Goal: Information Seeking & Learning: Check status

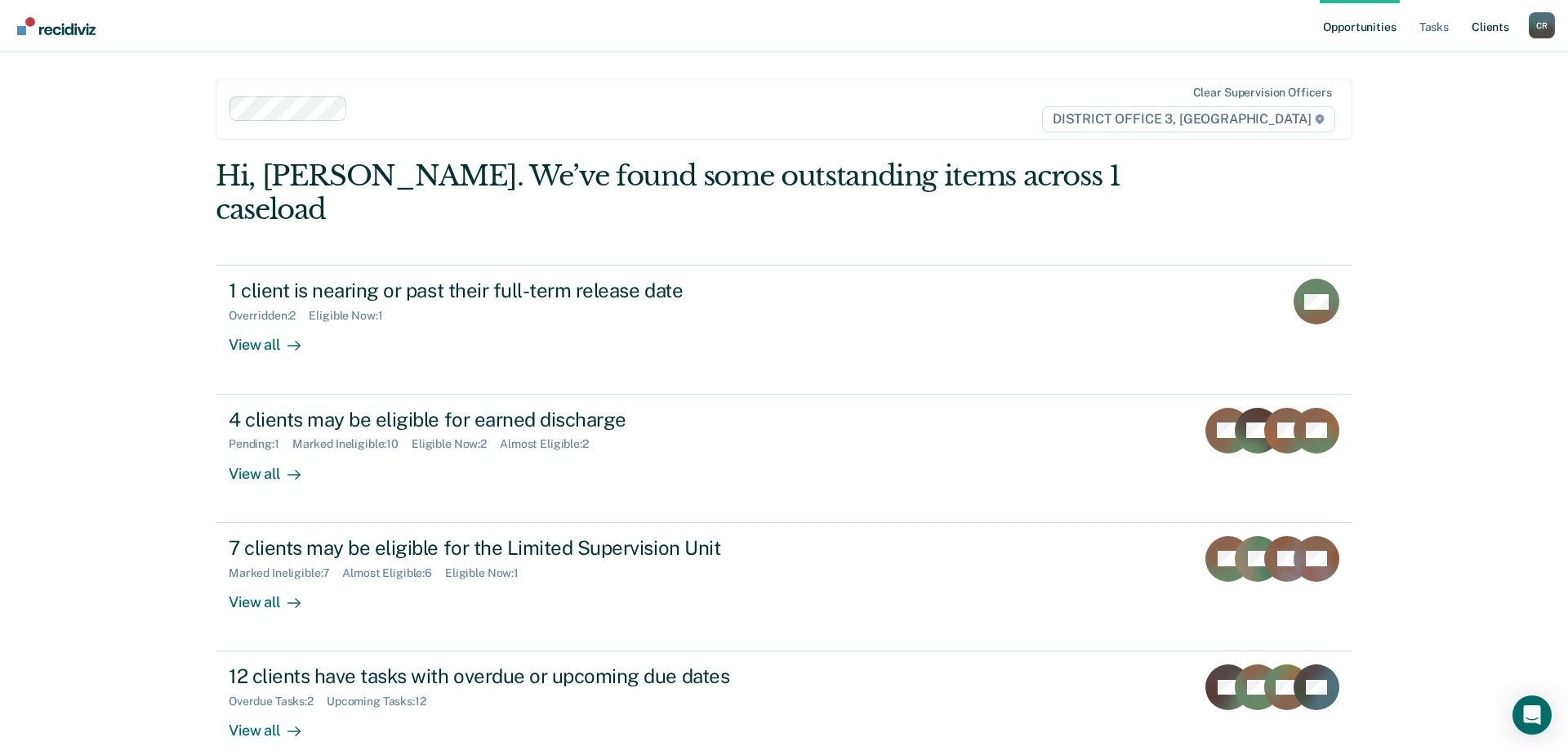
click at [1497, 19] on link "Client s" at bounding box center [1491, 26] width 45 height 52
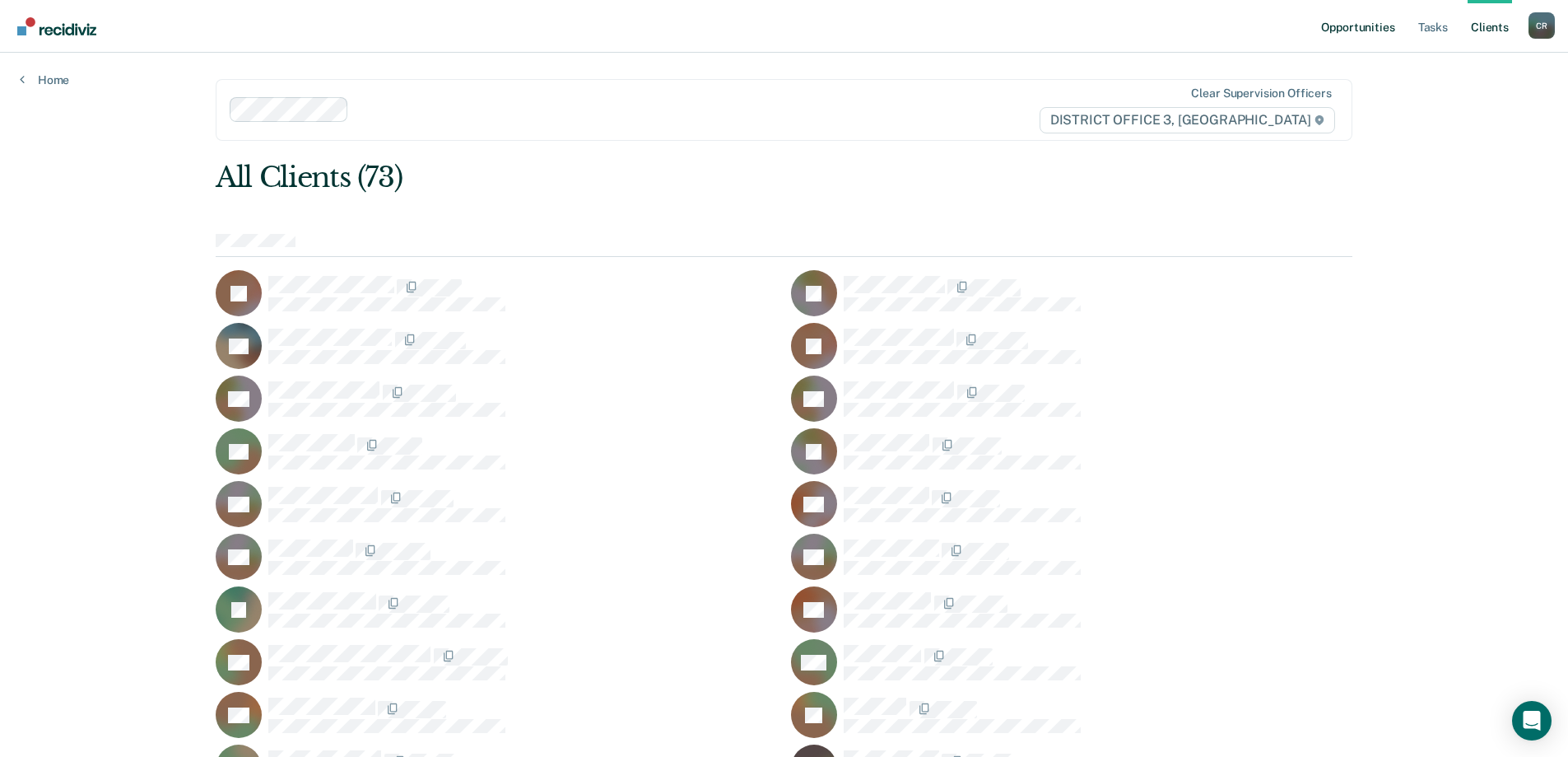
click at [1377, 40] on link "Opportunities" at bounding box center [1357, 26] width 79 height 52
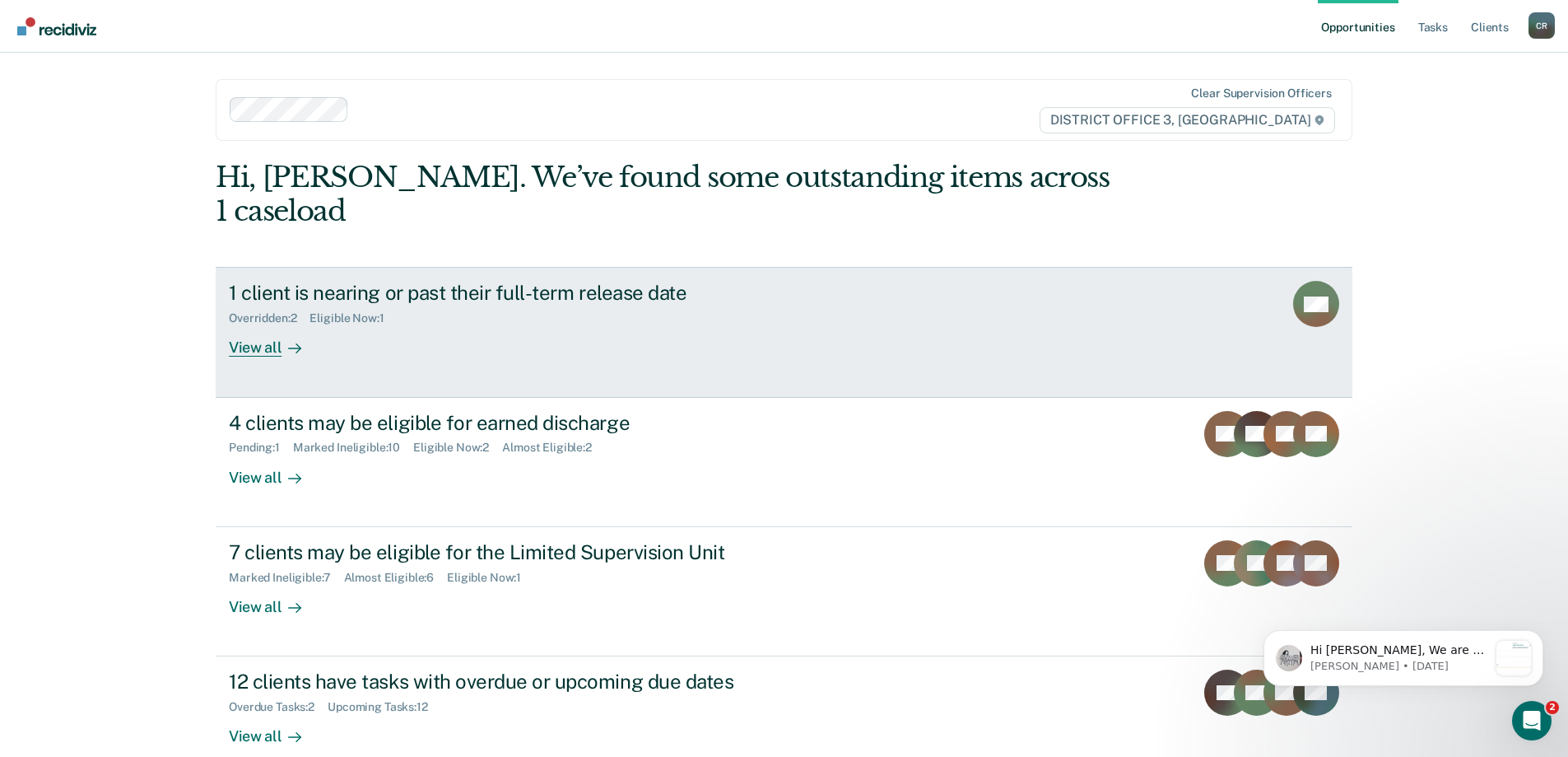
click at [809, 348] on link "1 client is nearing or past their full-term release date Overridden : 2 Eligibl…" at bounding box center [784, 331] width 1137 height 130
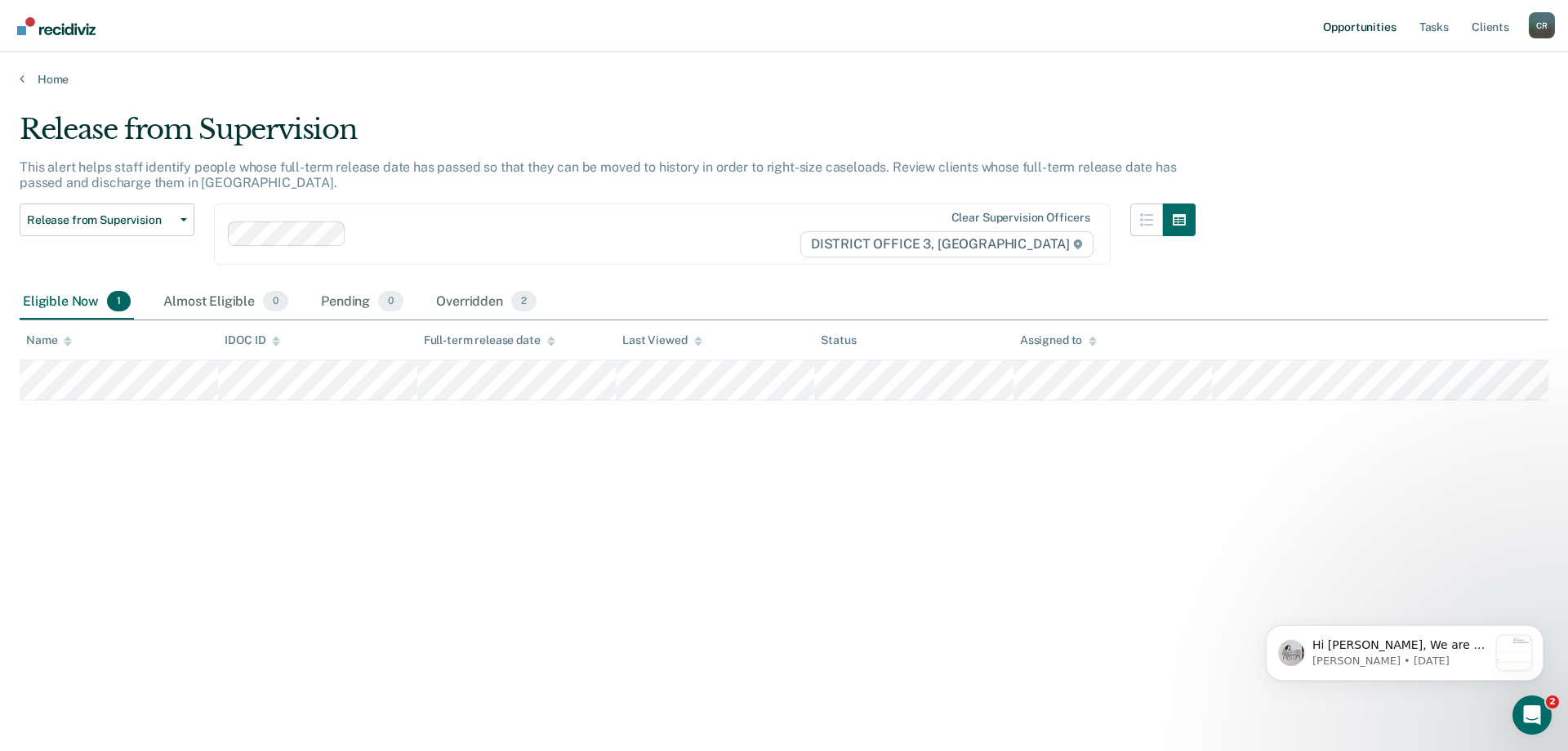
click at [1368, 30] on link "Opportunities" at bounding box center [1359, 26] width 79 height 52
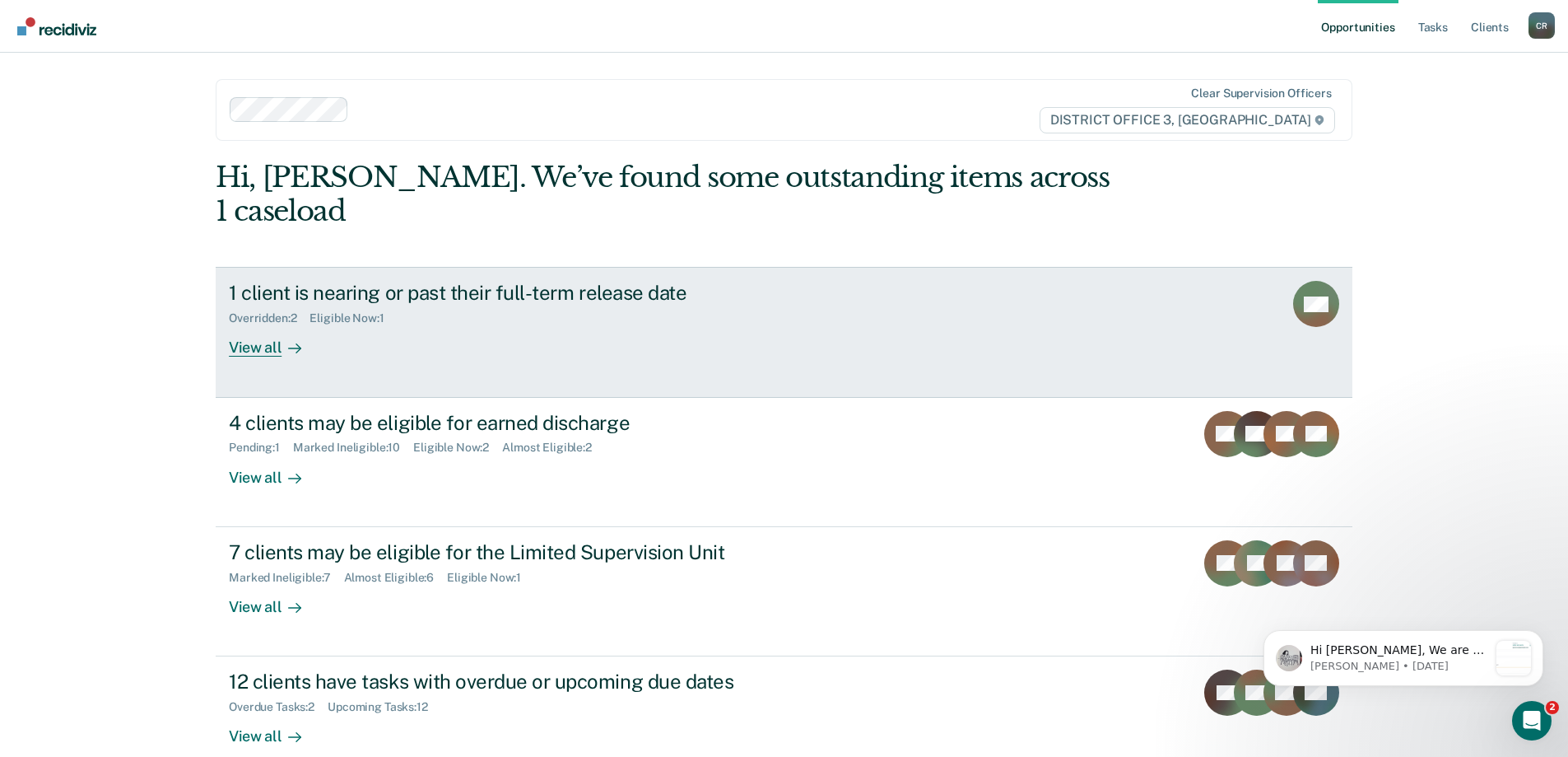
click at [338, 311] on div "Eligible Now : 1" at bounding box center [352, 318] width 87 height 14
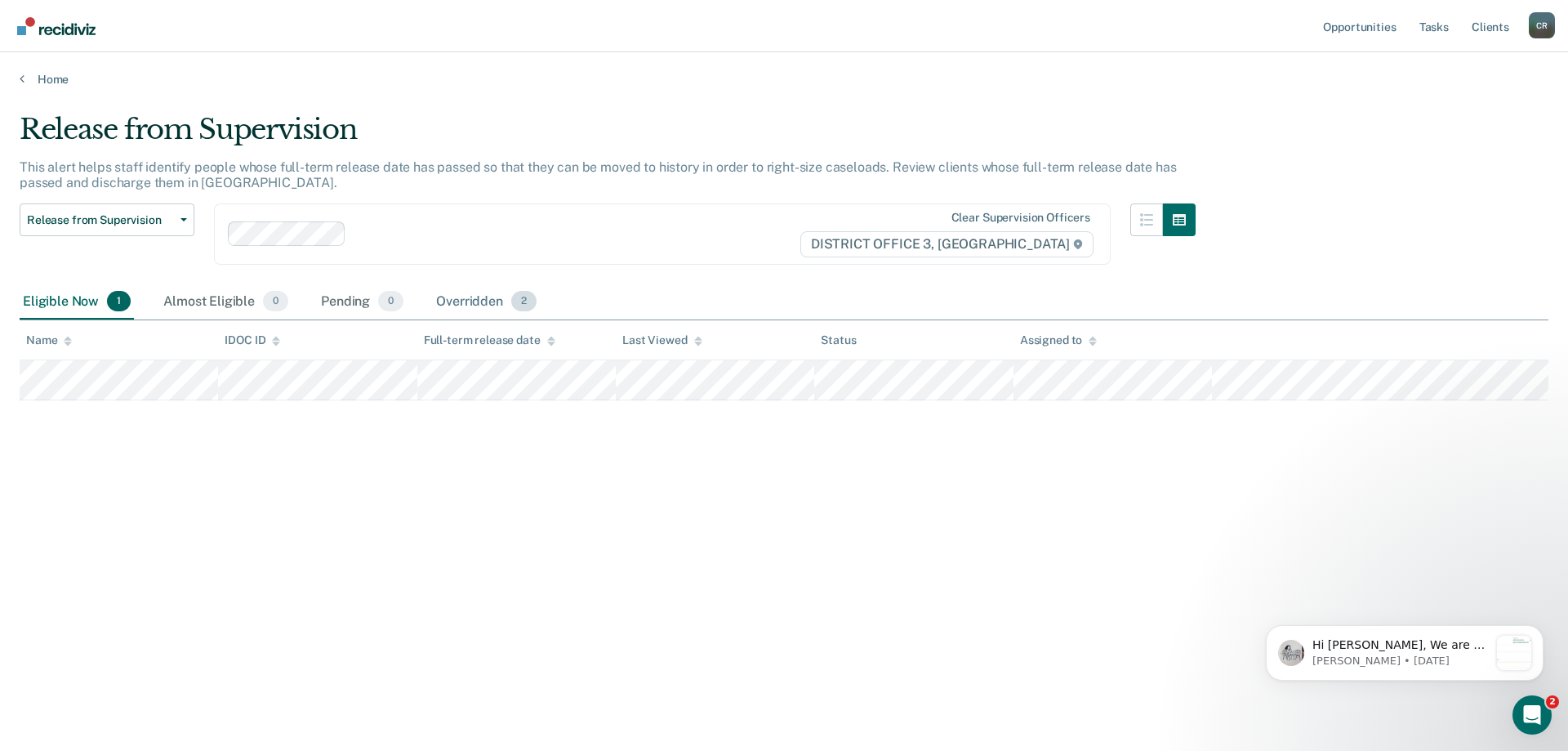
click at [478, 297] on div "Overridden 2" at bounding box center [486, 302] width 107 height 36
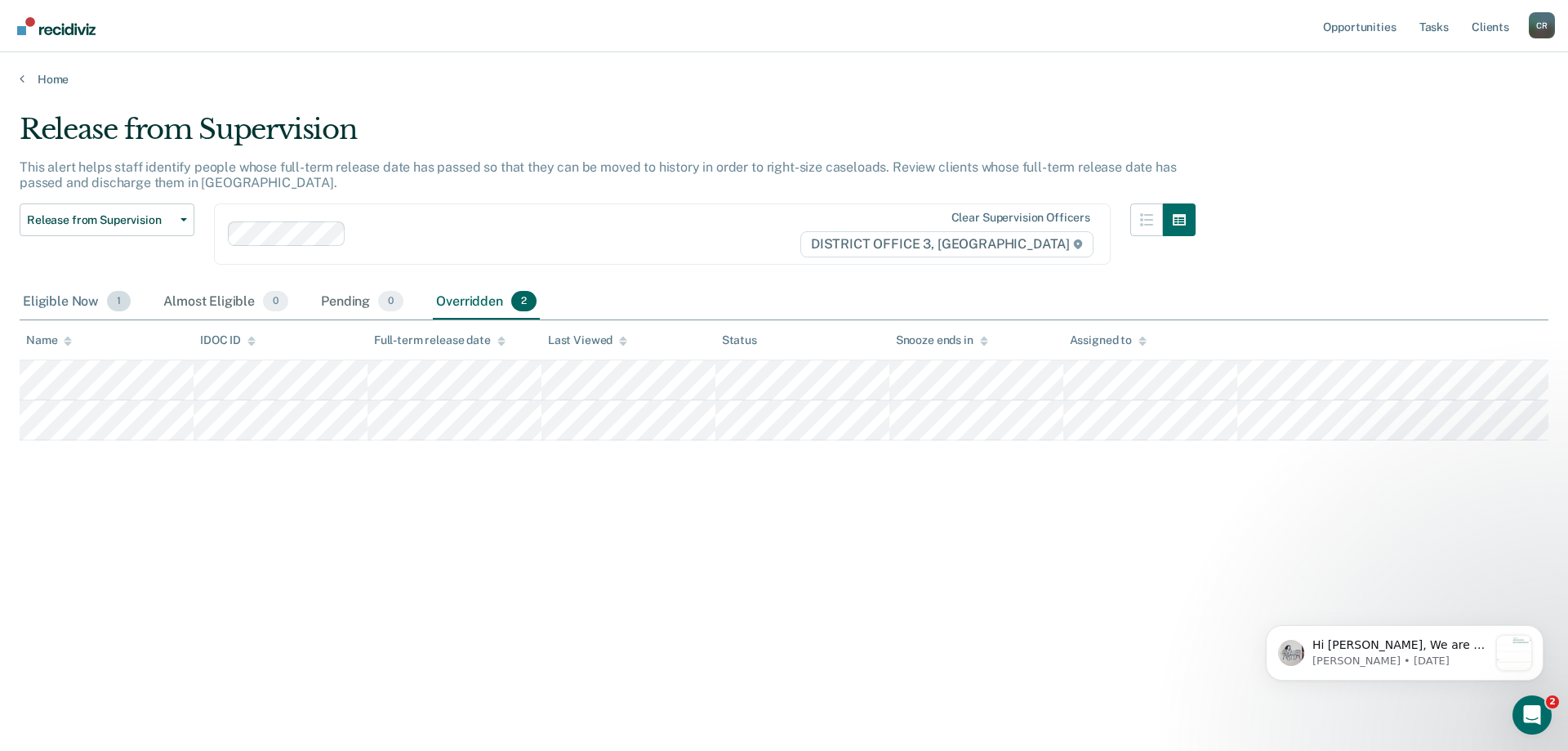
click at [70, 306] on div "Eligible Now 1" at bounding box center [76, 302] width 114 height 36
